Goal: Find specific page/section: Find specific page/section

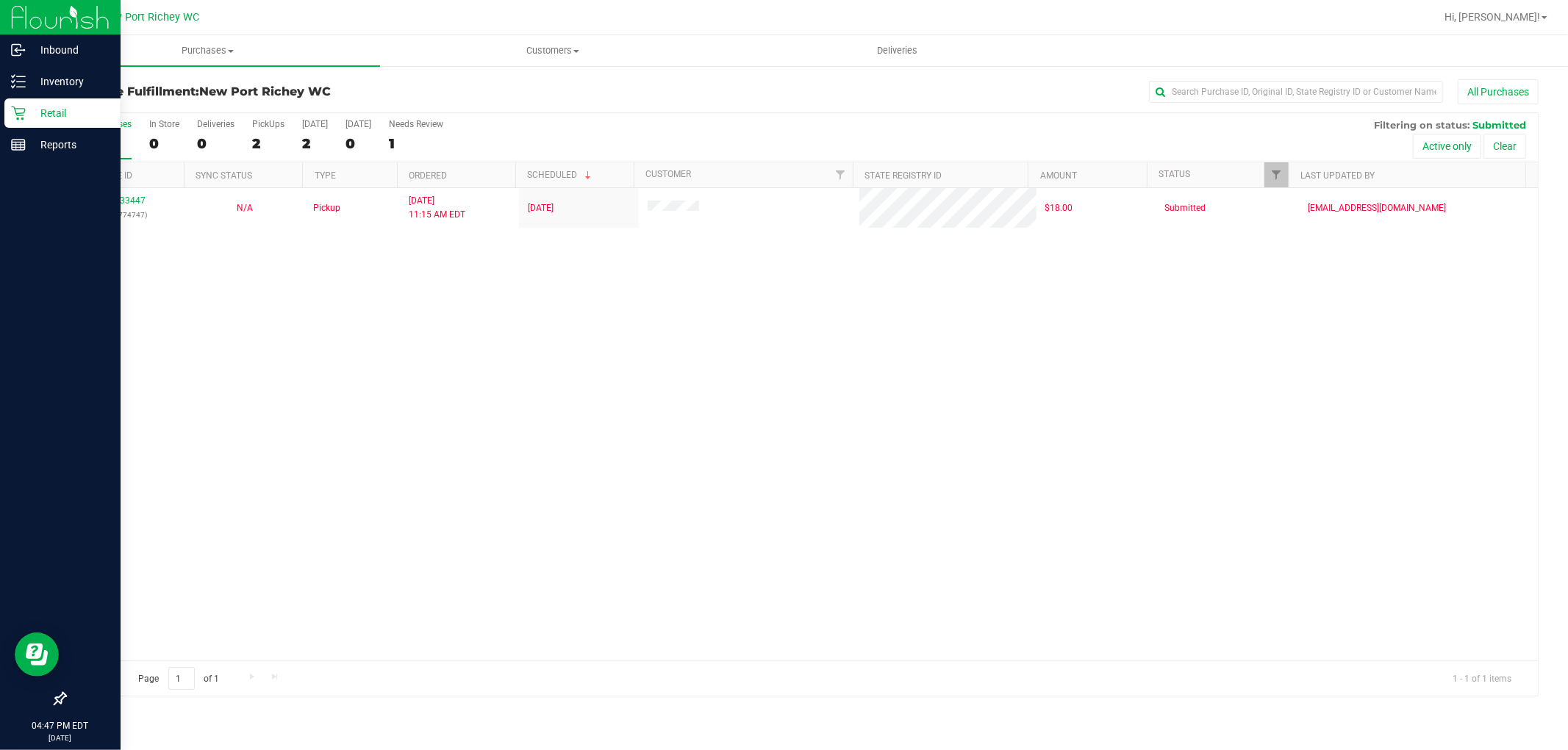
click at [30, 118] on p "Retail" at bounding box center [70, 113] width 88 height 17
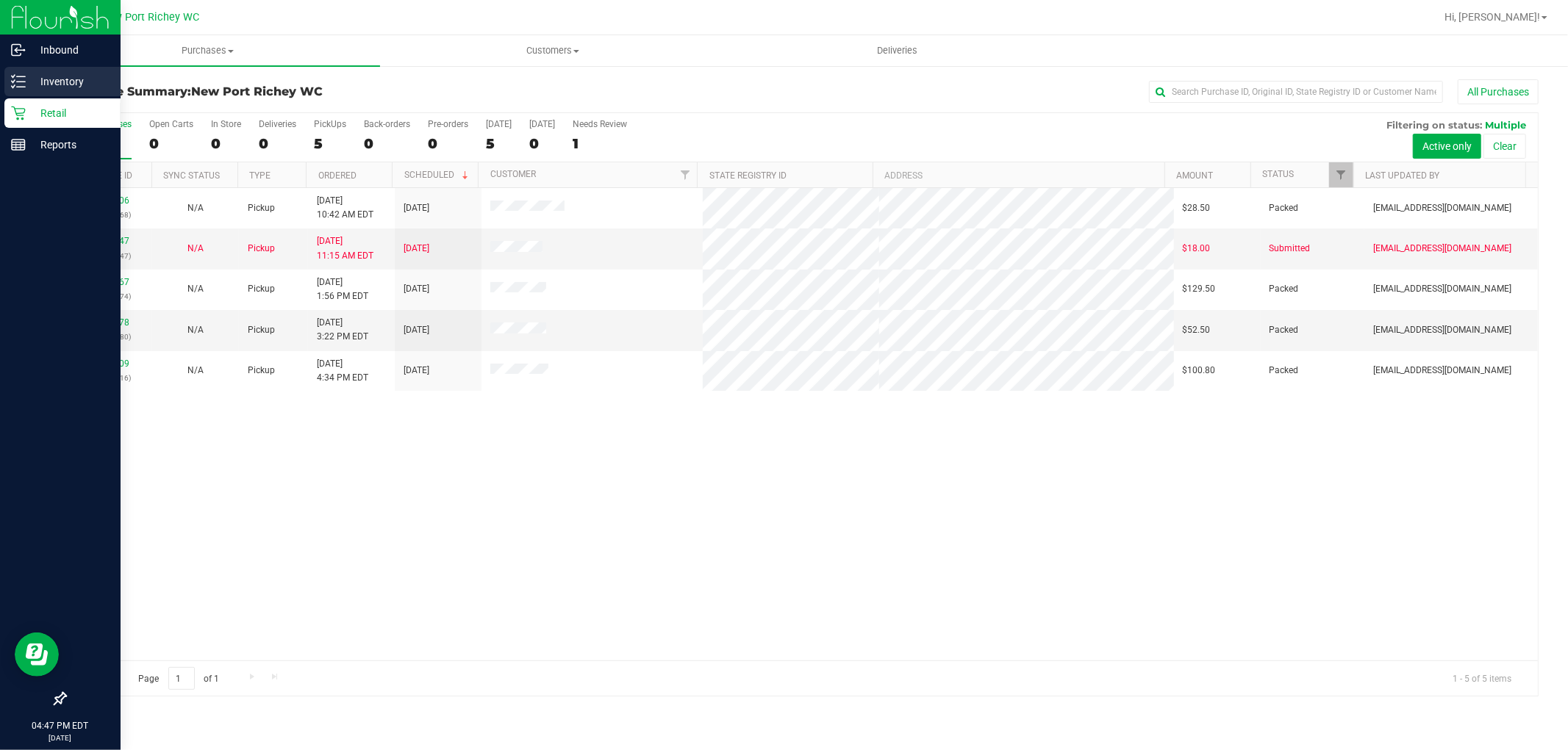
click at [34, 83] on p "Inventory" at bounding box center [70, 81] width 88 height 17
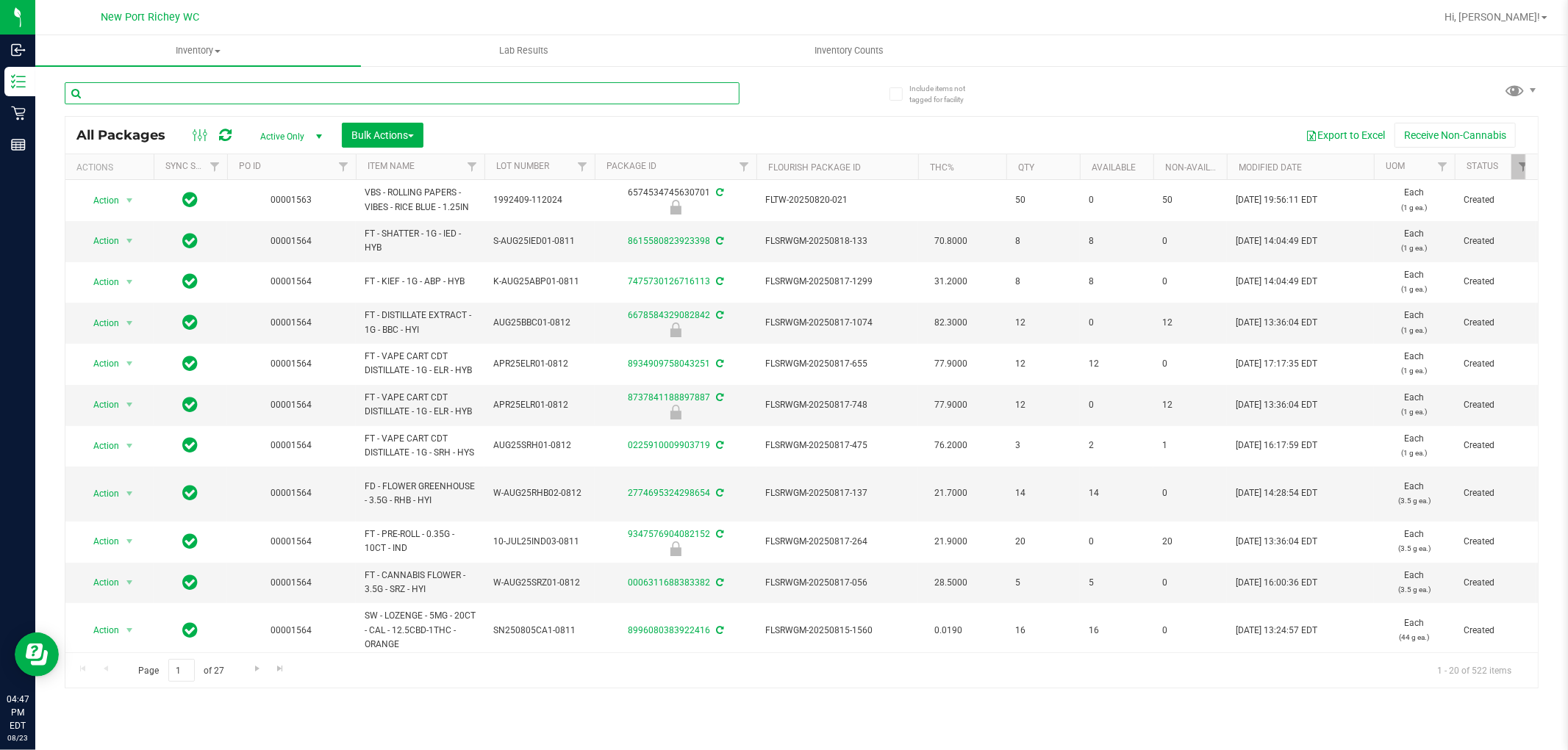
click at [175, 96] on input "text" at bounding box center [402, 93] width 675 height 22
type input "jgn"
